Goal: Information Seeking & Learning: Learn about a topic

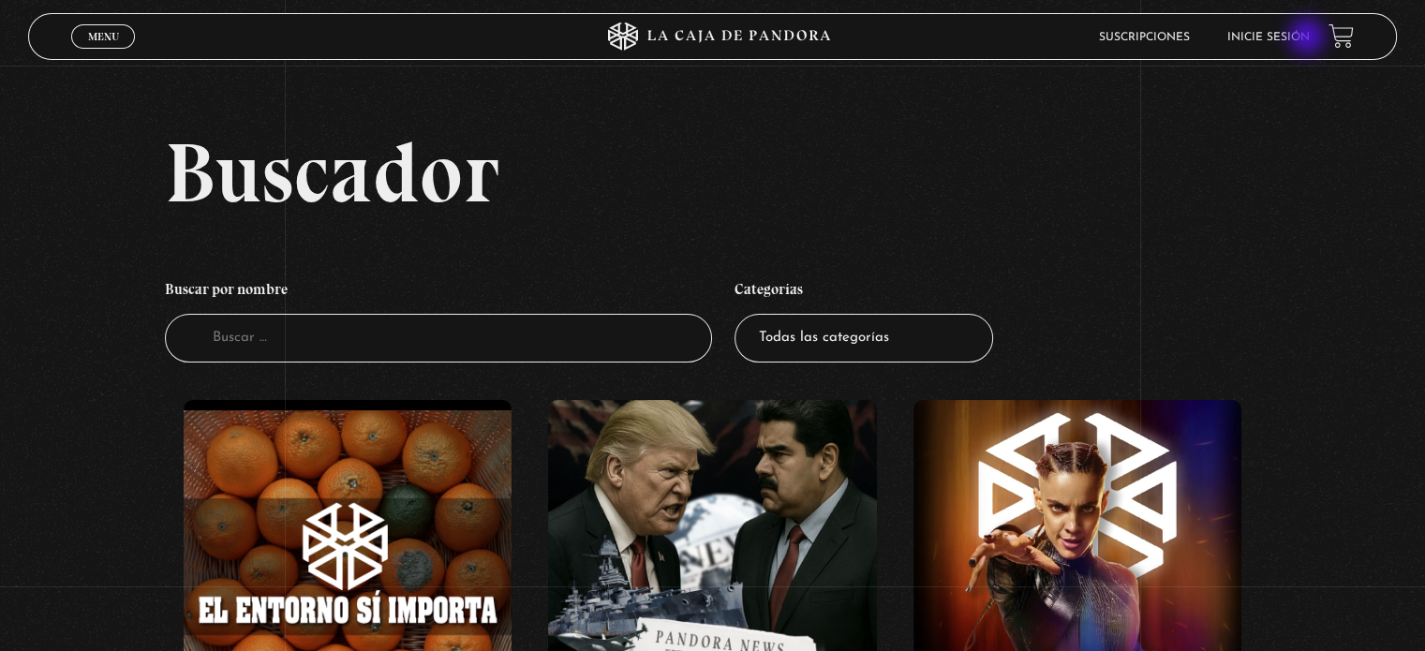
click at [1309, 38] on link "Inicie sesión" at bounding box center [1269, 37] width 82 height 11
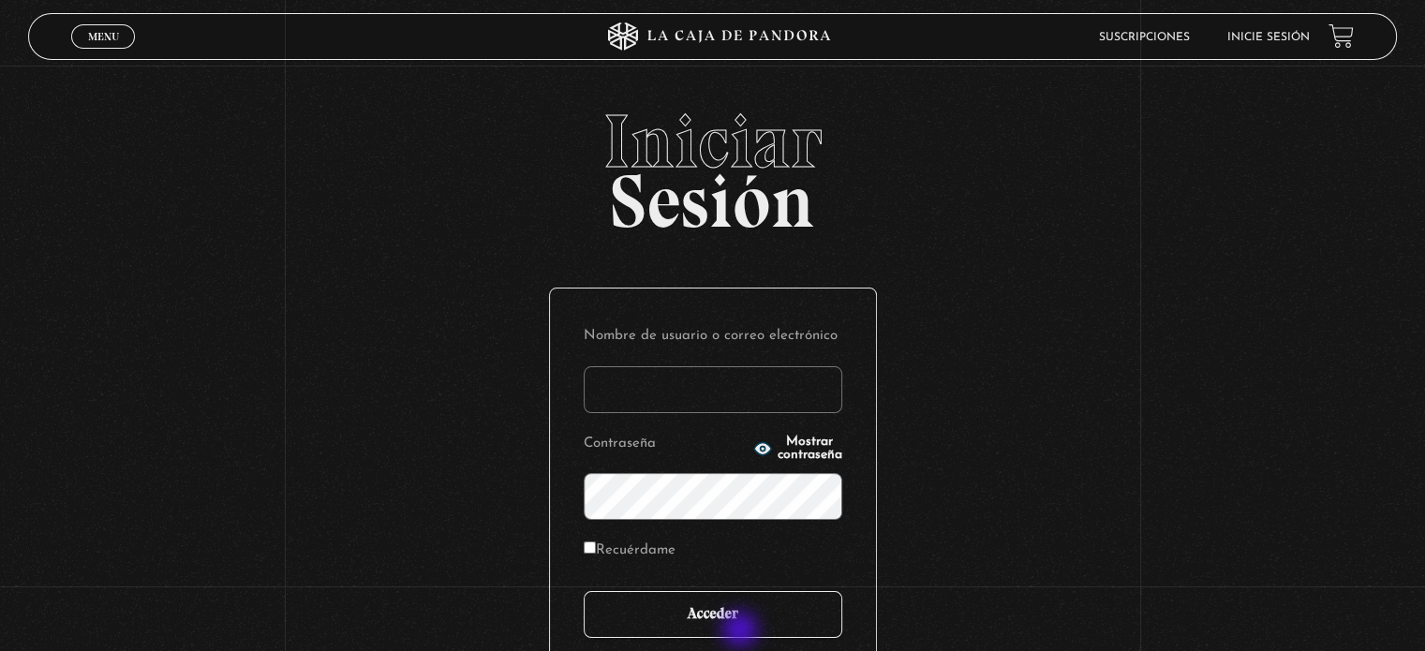
type input "arllegar.24@gmail.com"
click at [742, 630] on input "Acceder" at bounding box center [713, 614] width 259 height 47
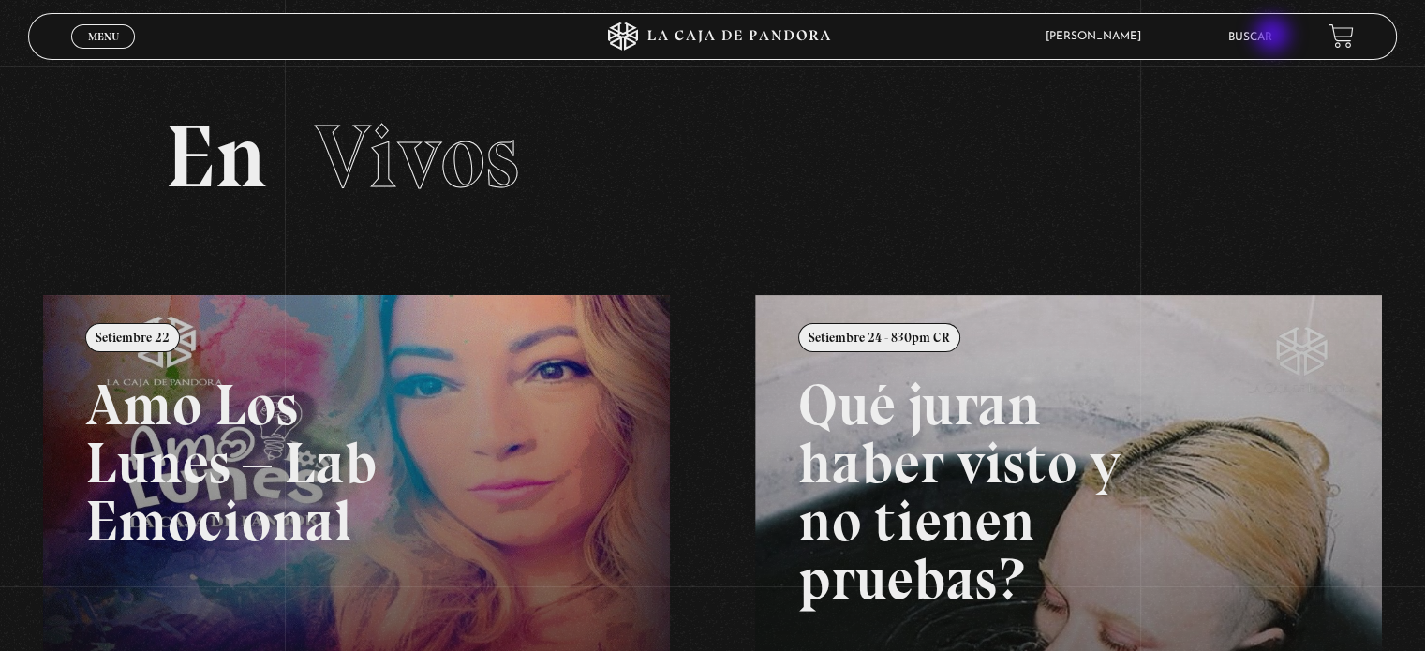
click at [1271, 37] on link "Buscar" at bounding box center [1251, 37] width 44 height 11
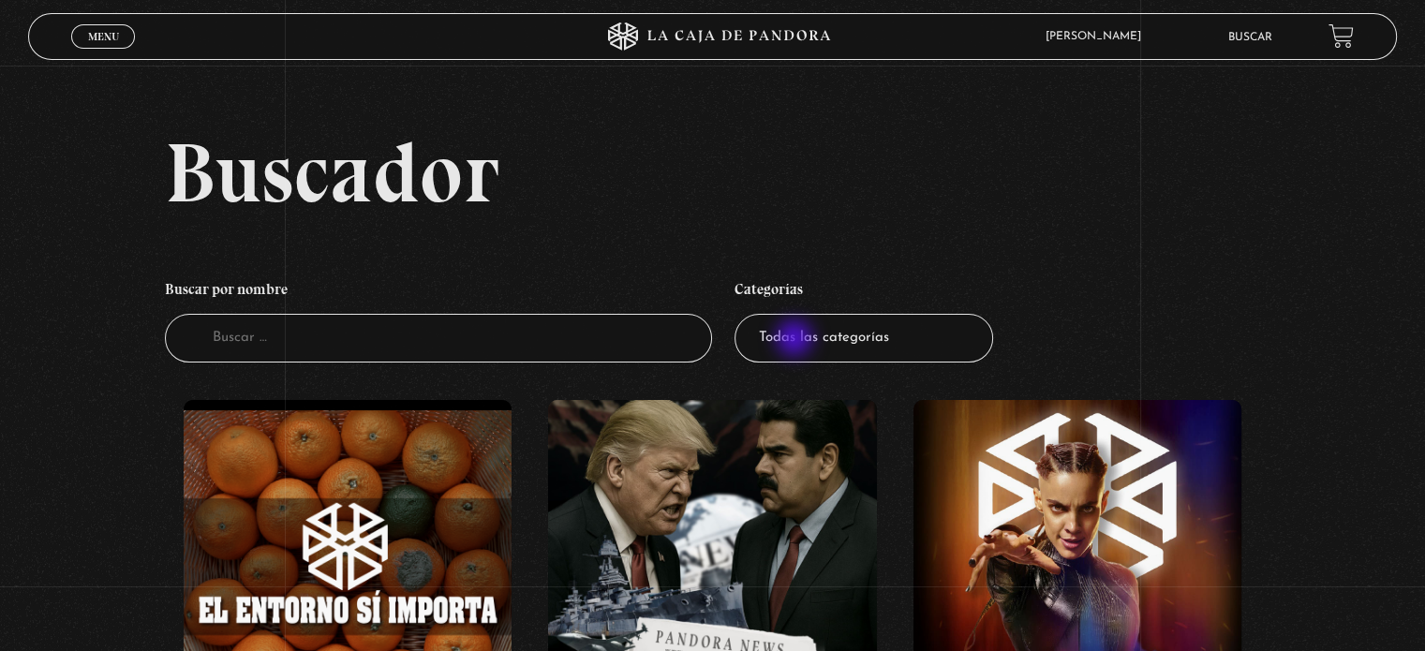
click at [797, 340] on select "Todas las categorías 11:11 Humanitario (1) Amo los [DATE] (3) Análisis de serie…" at bounding box center [864, 339] width 259 height 50
select select "teorias-de-conspiracion"
click at [741, 314] on select "Todas las categorías 11:11 Humanitario (1) Amo los [DATE] (3) Análisis de serie…" at bounding box center [864, 339] width 259 height 50
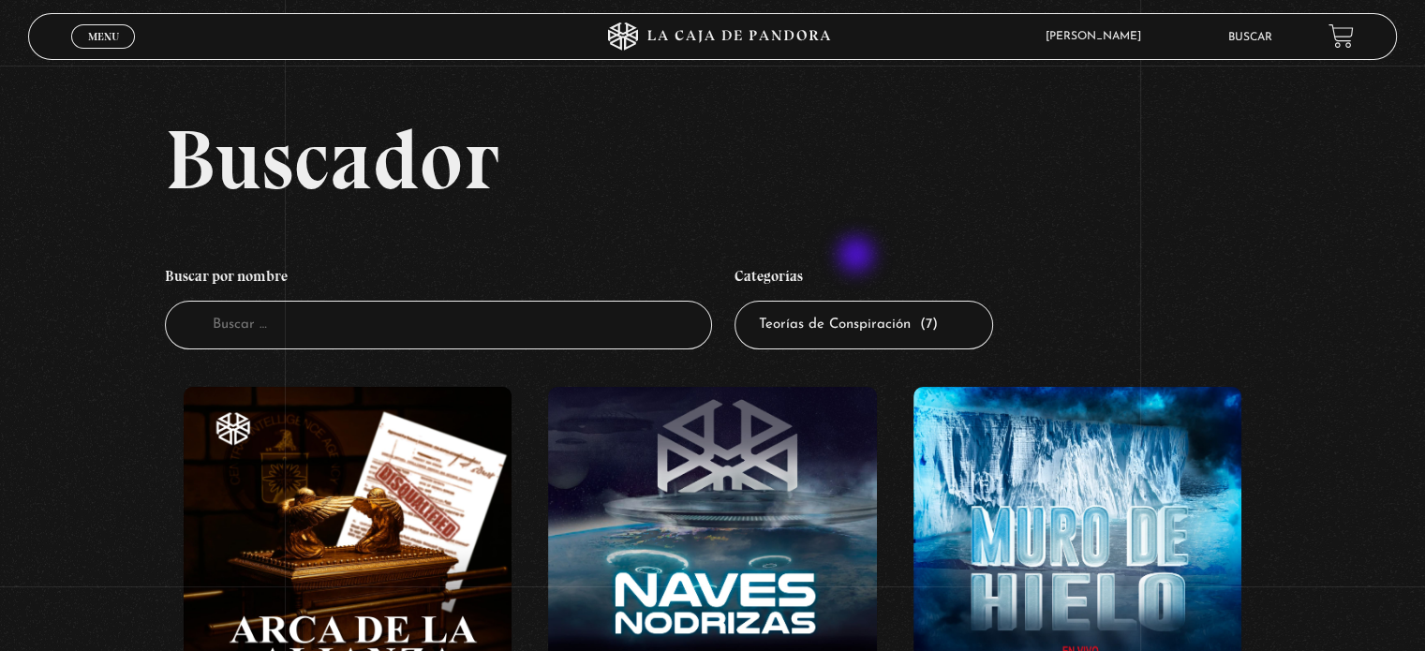
scroll to position [187, 0]
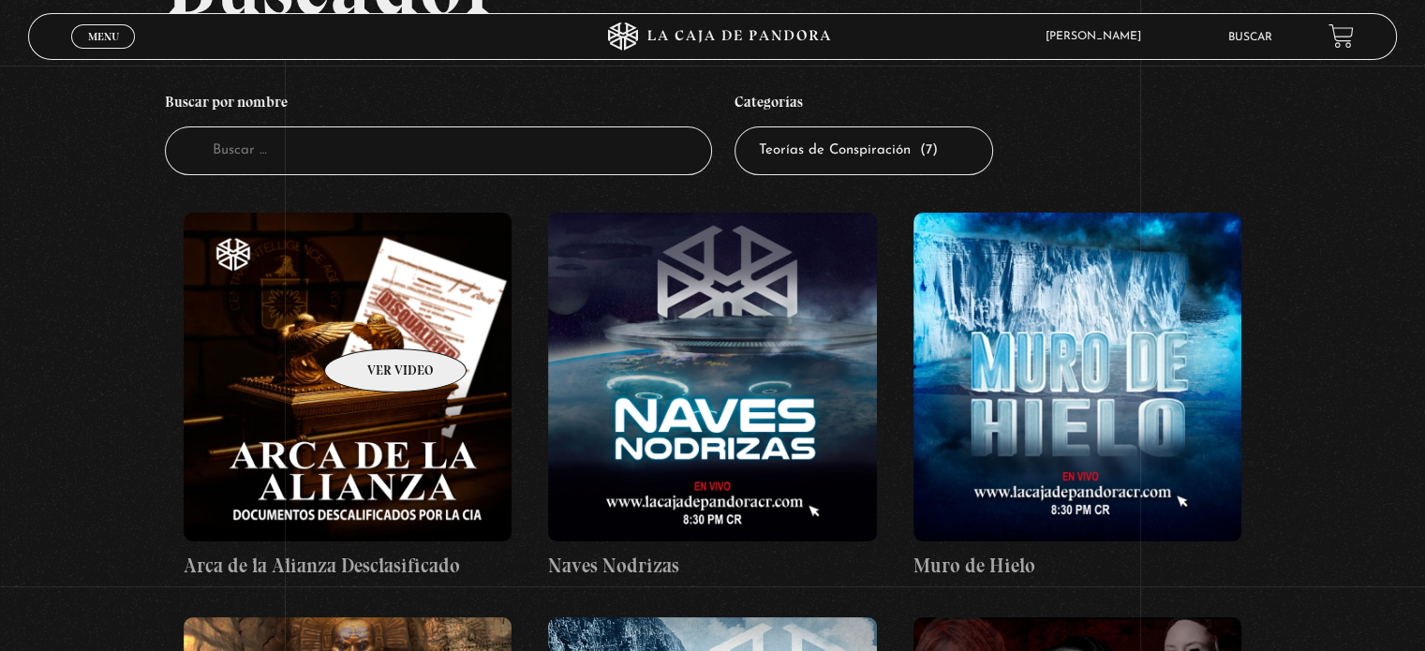
click at [371, 321] on figure at bounding box center [348, 377] width 328 height 328
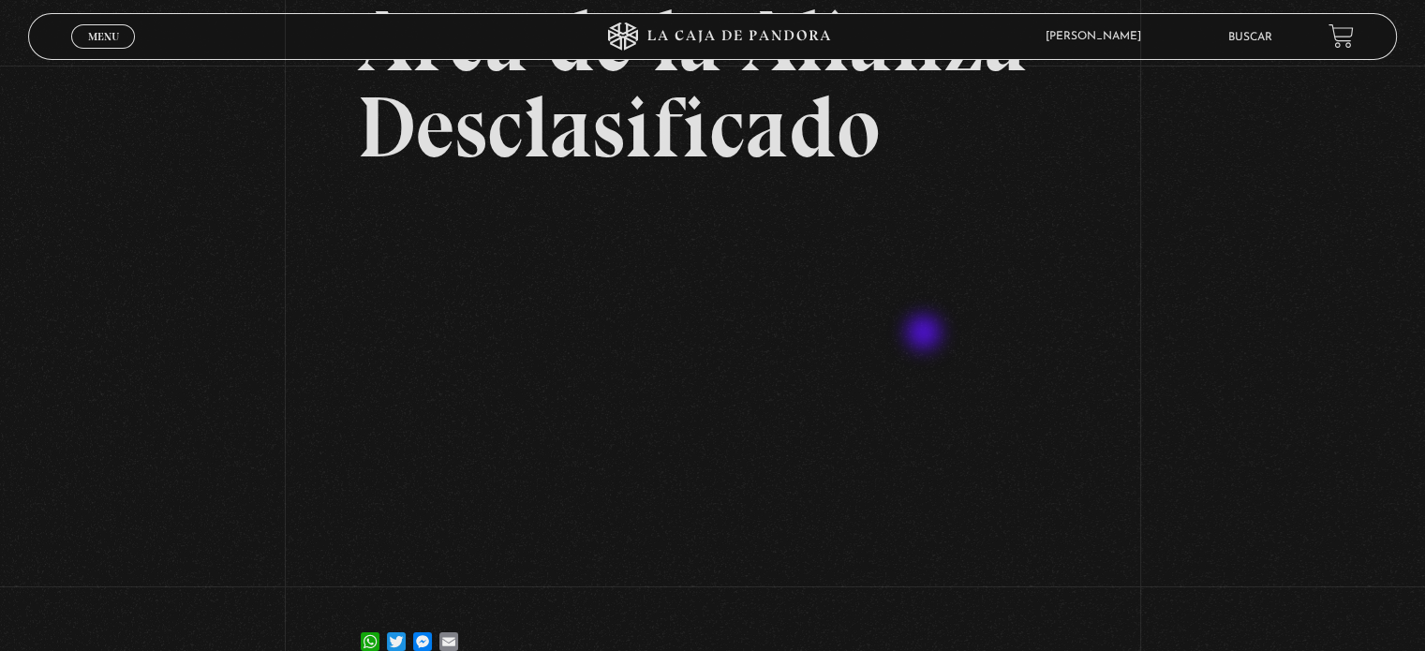
scroll to position [187, 0]
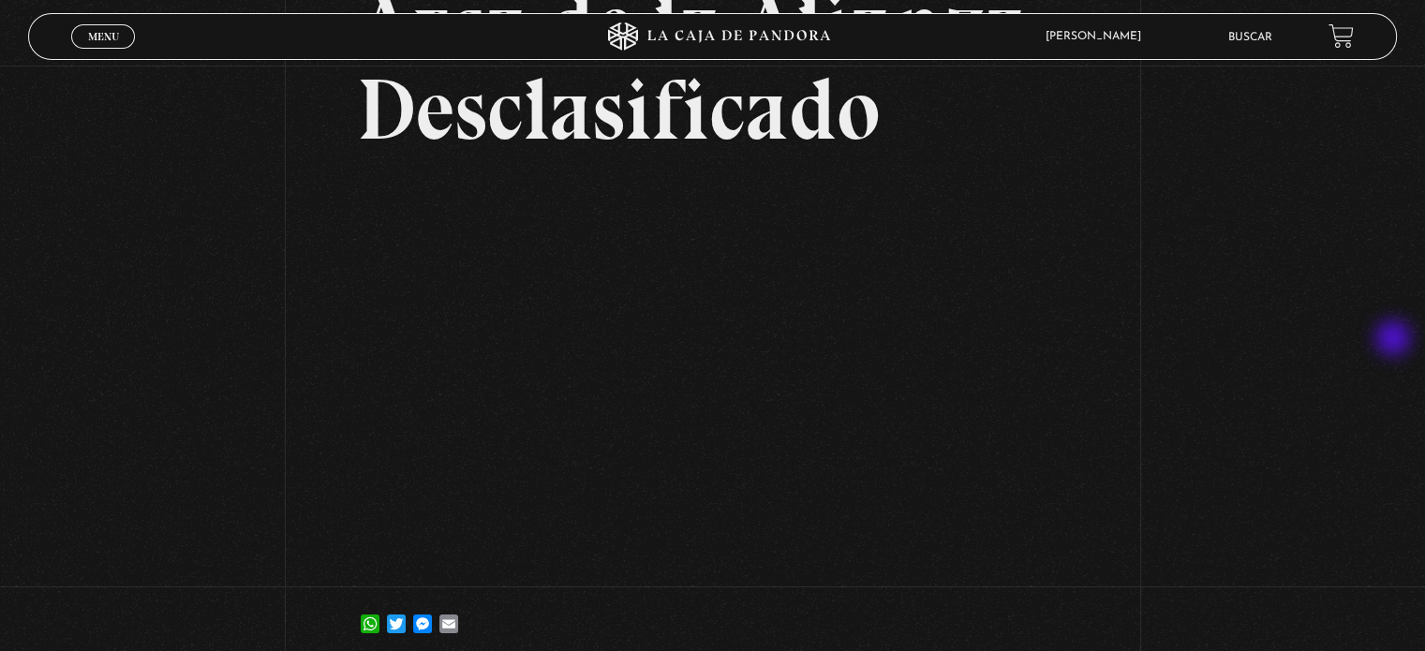
click at [1210, 469] on div "Volver [DATE] Arca de la Alianza Desclasificado WhatsApp Twitter Messenger Email" at bounding box center [712, 272] width 1425 height 789
click at [1272, 33] on link "Buscar" at bounding box center [1251, 37] width 44 height 11
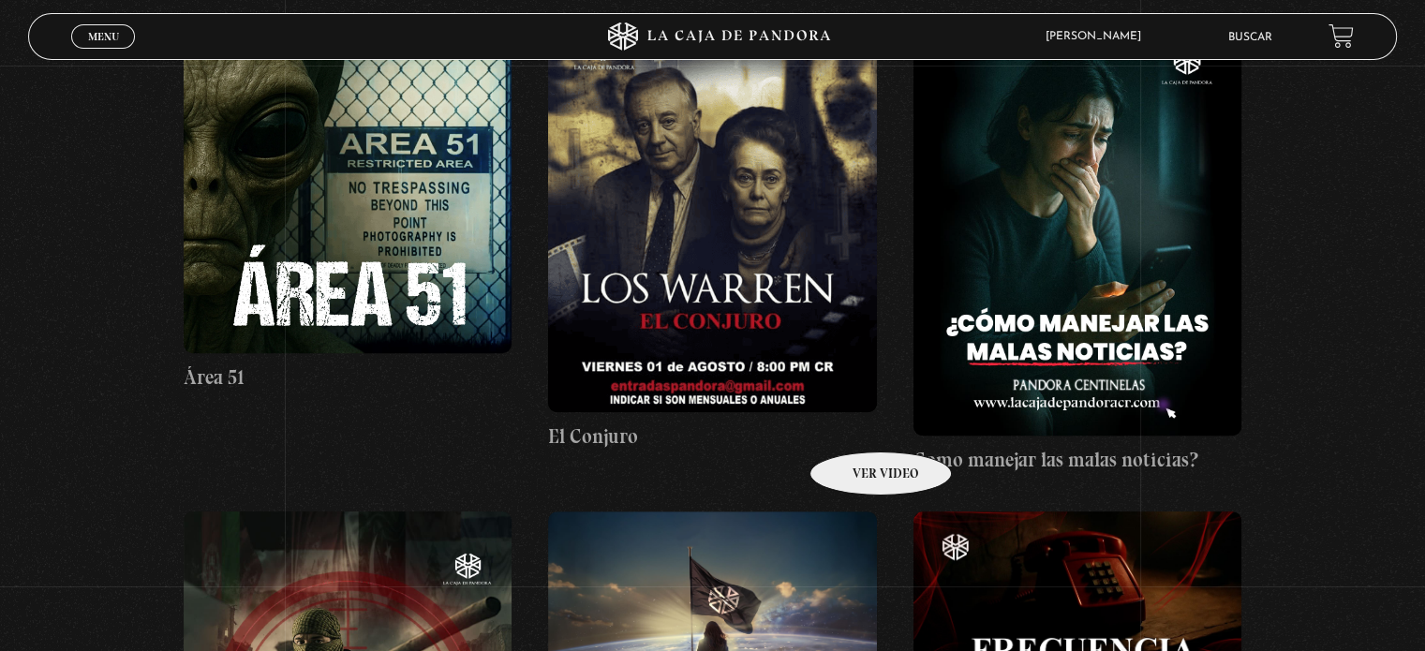
scroll to position [937, 0]
